Goal: Information Seeking & Learning: Learn about a topic

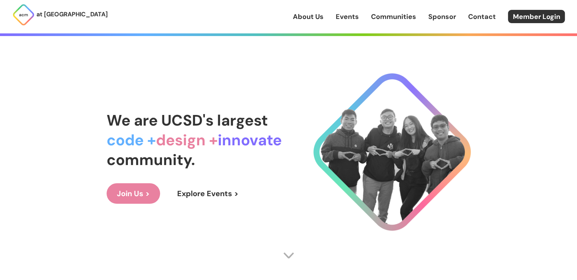
click at [313, 19] on link "About Us" at bounding box center [308, 17] width 31 height 10
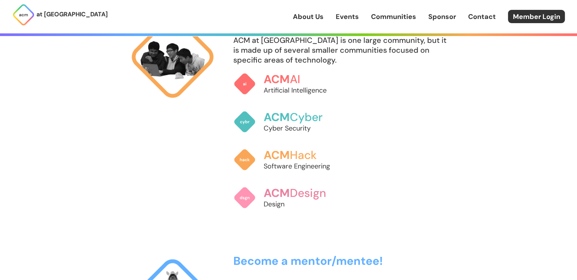
scroll to position [505, 0]
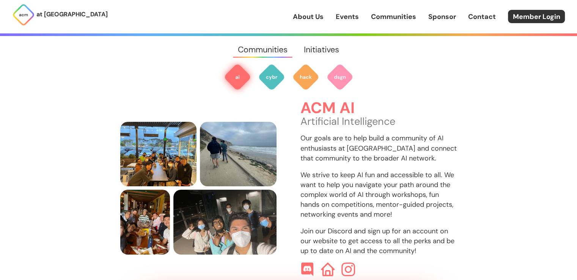
scroll to position [243, 0]
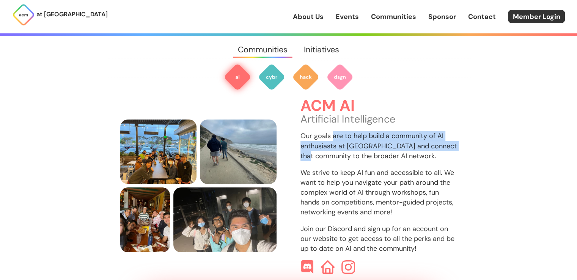
drag, startPoint x: 333, startPoint y: 127, endPoint x: 342, endPoint y: 152, distance: 25.7
click at [342, 152] on div "ACM AI Artificial Intelligence Our goals are to help build a community of AI en…" at bounding box center [378, 185] width 157 height 177
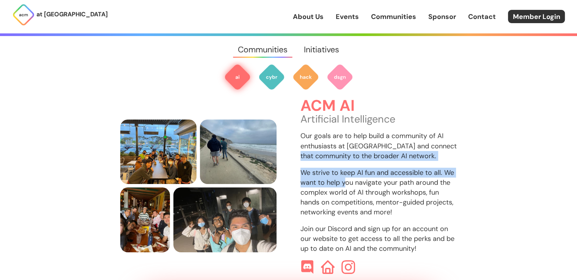
drag, startPoint x: 332, startPoint y: 148, endPoint x: 344, endPoint y: 176, distance: 30.8
click at [344, 176] on div "ACM AI Artificial Intelligence Our goals are to help build a community of AI en…" at bounding box center [378, 185] width 157 height 177
click at [344, 176] on p "We strive to keep AI fun and accessible to all. We want to help you navigate yo…" at bounding box center [378, 192] width 157 height 49
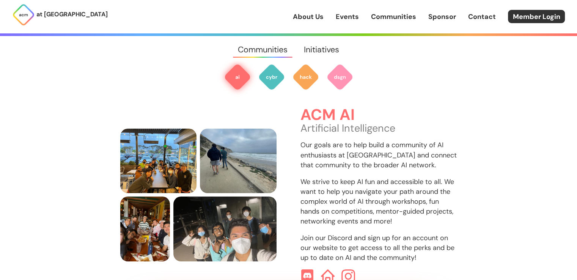
scroll to position [234, 0]
drag, startPoint x: 302, startPoint y: 104, endPoint x: 321, endPoint y: 115, distance: 21.8
click at [321, 115] on div "ACM AI Artificial Intelligence" at bounding box center [378, 120] width 157 height 27
click at [321, 123] on p "Artificial Intelligence" at bounding box center [378, 128] width 157 height 10
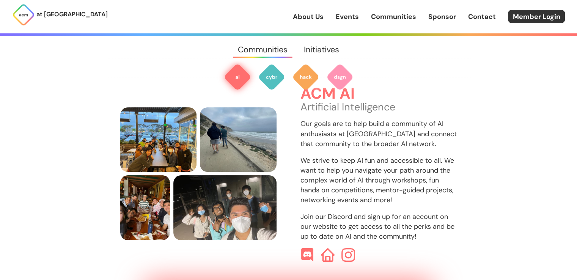
scroll to position [255, 0]
click at [352, 248] on img at bounding box center [348, 255] width 14 height 14
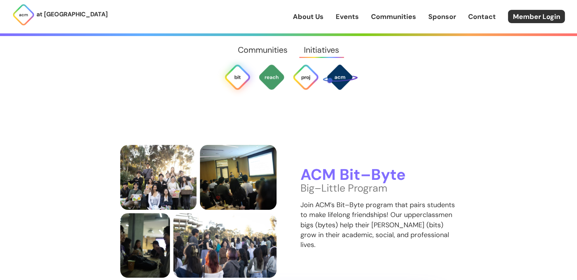
scroll to position [1430, 0]
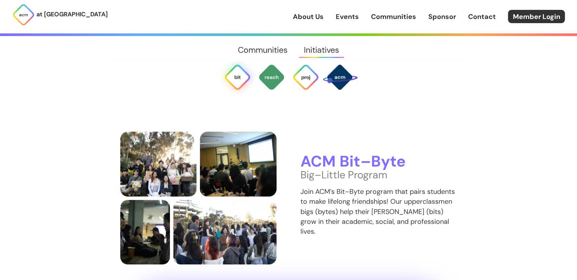
click at [240, 74] on img at bounding box center [237, 76] width 27 height 27
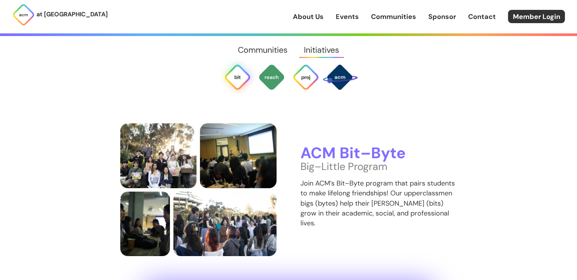
scroll to position [1430, 0]
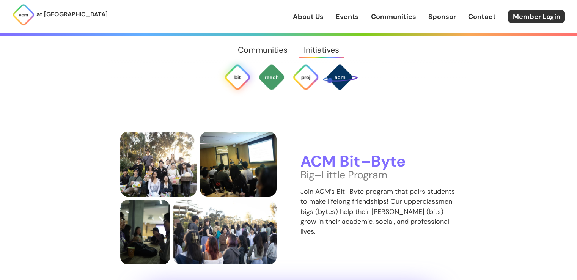
click at [320, 153] on h3 "ACM Bit–Byte" at bounding box center [378, 161] width 157 height 17
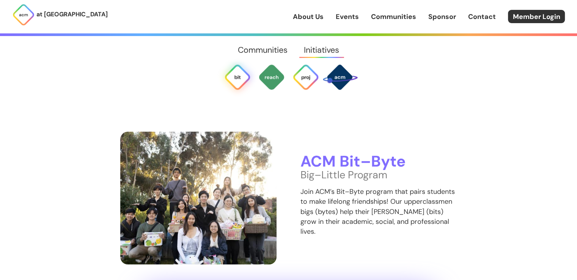
click at [165, 149] on img at bounding box center [198, 198] width 157 height 133
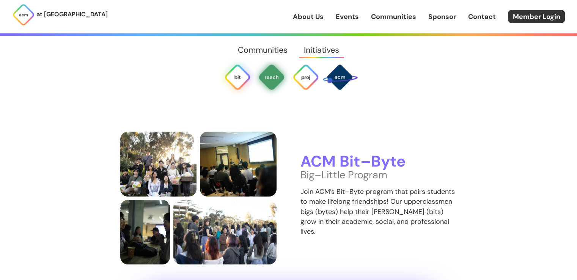
click at [269, 75] on img at bounding box center [271, 76] width 27 height 27
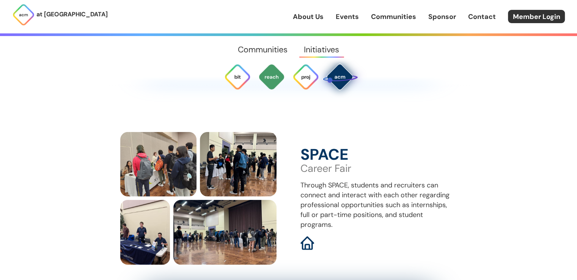
scroll to position [2167, 0]
click at [369, 180] on p "Through SPACE, students and recruiters can connect and interact with each other…" at bounding box center [378, 204] width 157 height 49
click at [386, 180] on p "Through SPACE, students and recruiters can connect and interact with each other…" at bounding box center [378, 204] width 157 height 49
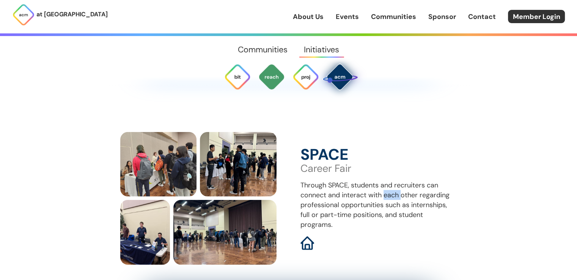
click at [405, 195] on p "Through SPACE, students and recruiters can connect and interact with each other…" at bounding box center [378, 204] width 157 height 49
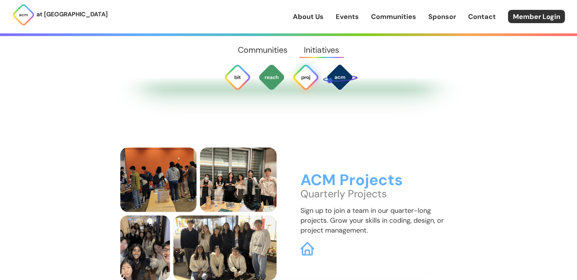
scroll to position [1923, 0]
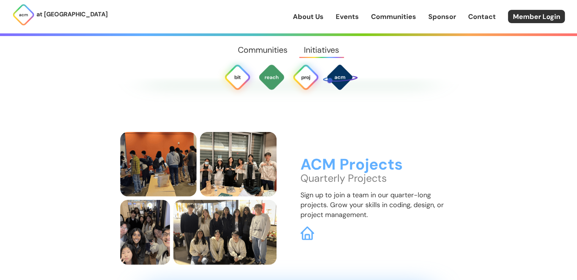
click at [242, 74] on img at bounding box center [237, 76] width 27 height 27
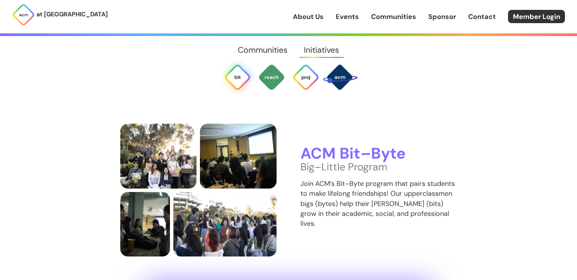
scroll to position [1430, 0]
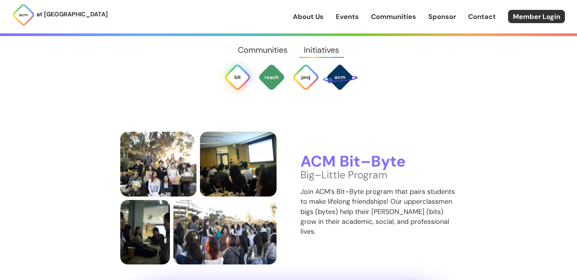
click at [329, 153] on h3 "ACM Bit–Byte" at bounding box center [378, 161] width 157 height 17
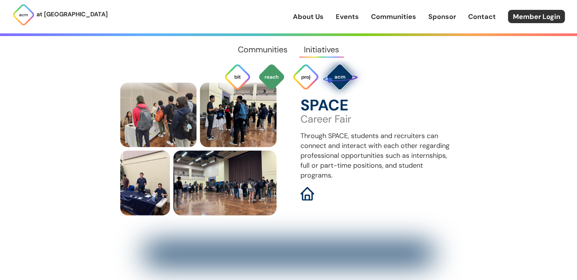
scroll to position [2167, 0]
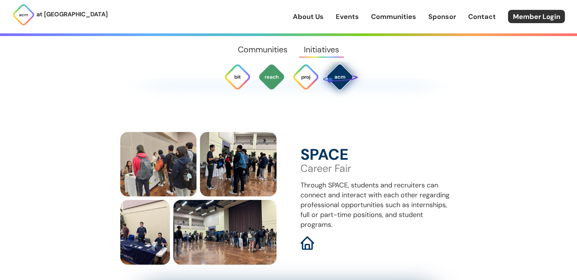
click at [311, 14] on link "About Us" at bounding box center [308, 17] width 31 height 10
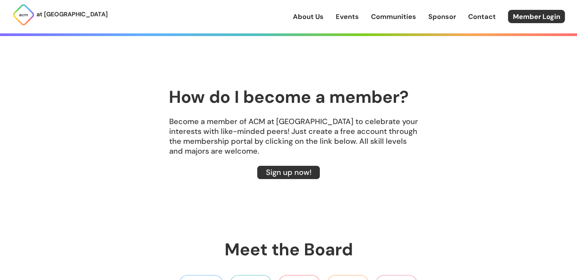
scroll to position [950, 0]
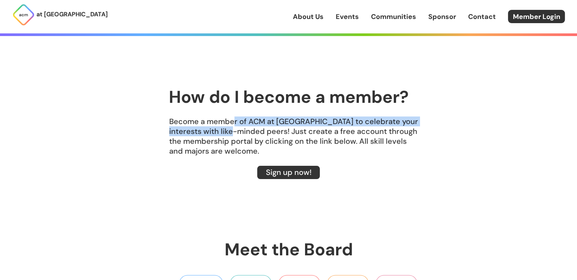
drag, startPoint x: 233, startPoint y: 122, endPoint x: 233, endPoint y: 136, distance: 14.0
click at [233, 136] on p "Become a member of ACM at [GEOGRAPHIC_DATA] to celebrate your interests with li…" at bounding box center [289, 135] width 364 height 39
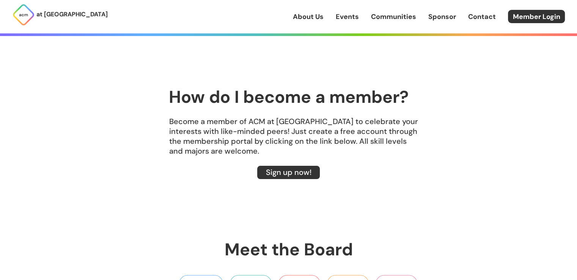
drag, startPoint x: 288, startPoint y: 175, endPoint x: 232, endPoint y: 157, distance: 58.9
click at [232, 157] on section "How do I become a member? Become a member of ACM at [GEOGRAPHIC_DATA] to celebr…" at bounding box center [289, 140] width 364 height 105
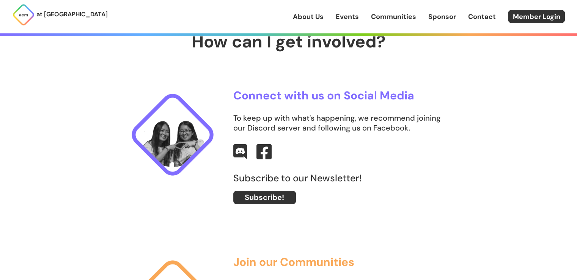
scroll to position [0, 0]
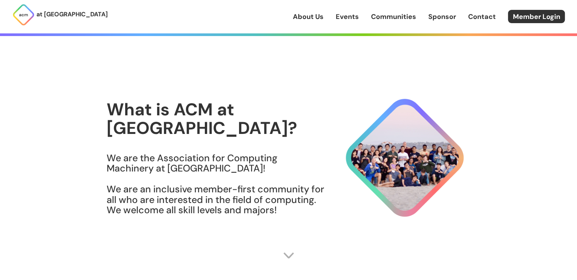
click at [426, 75] on section "What is ACM at [GEOGRAPHIC_DATA]? We are the Association for Computing Machiner…" at bounding box center [289, 163] width 364 height 204
